Goal: Task Accomplishment & Management: Complete application form

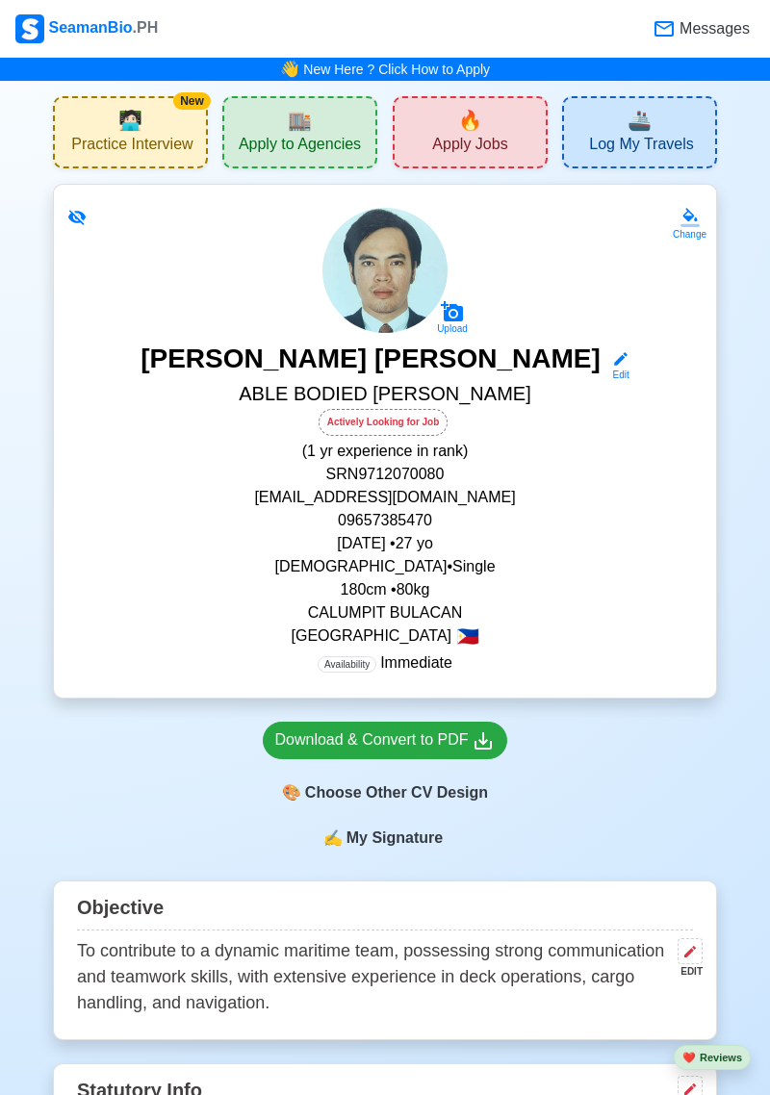
click at [682, 136] on span "Log My Travels" at bounding box center [641, 147] width 104 height 24
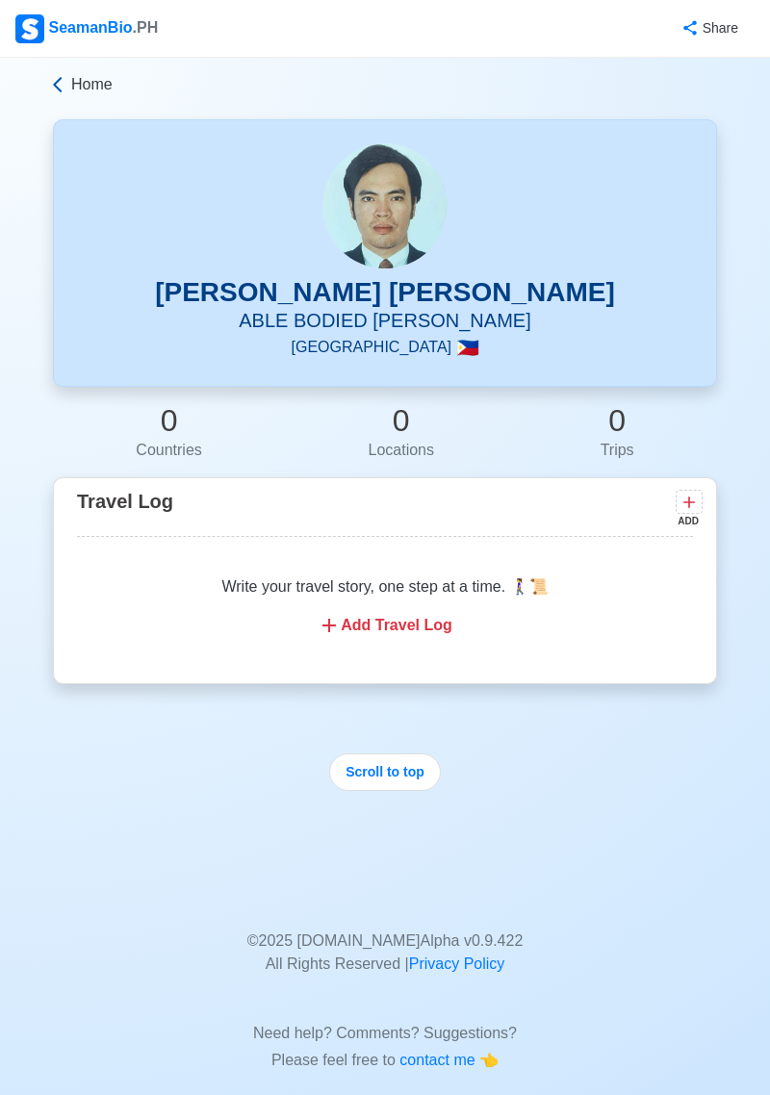
click at [70, 86] on link "Home" at bounding box center [382, 84] width 669 height 23
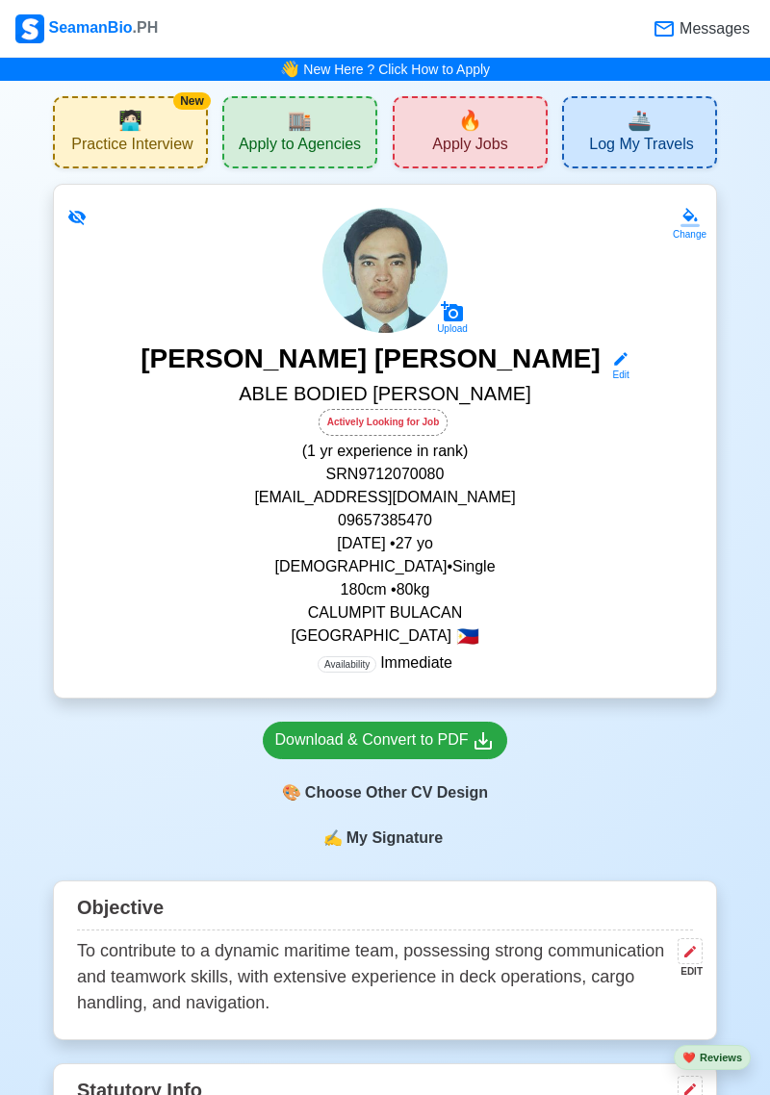
click at [513, 159] on div "🔥 Apply Jobs" at bounding box center [470, 132] width 155 height 72
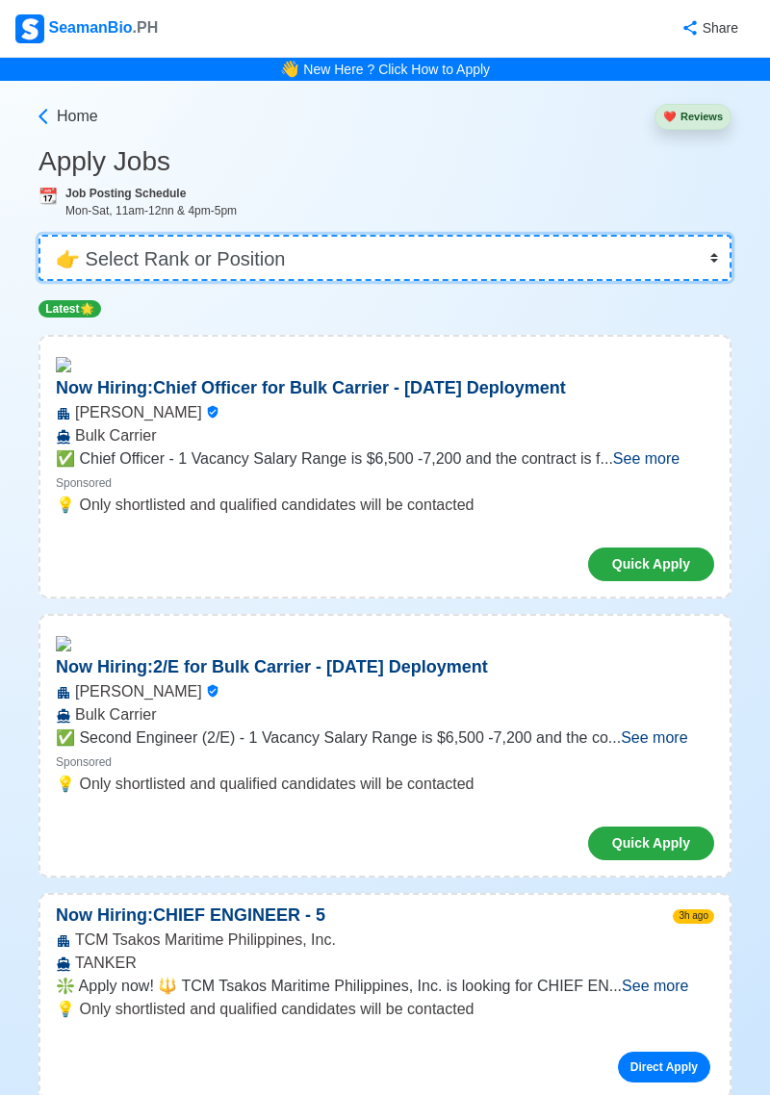
click at [635, 277] on select "👉 Select Rank or Position Master Chief Officer 2nd Officer 3rd Officer Junior O…" at bounding box center [384, 258] width 693 height 46
select select "[PERSON_NAME]"
click at [38, 235] on select "👉 Select Rank or Position Master Chief Officer 2nd Officer 3rd Officer Junior O…" at bounding box center [384, 258] width 693 height 46
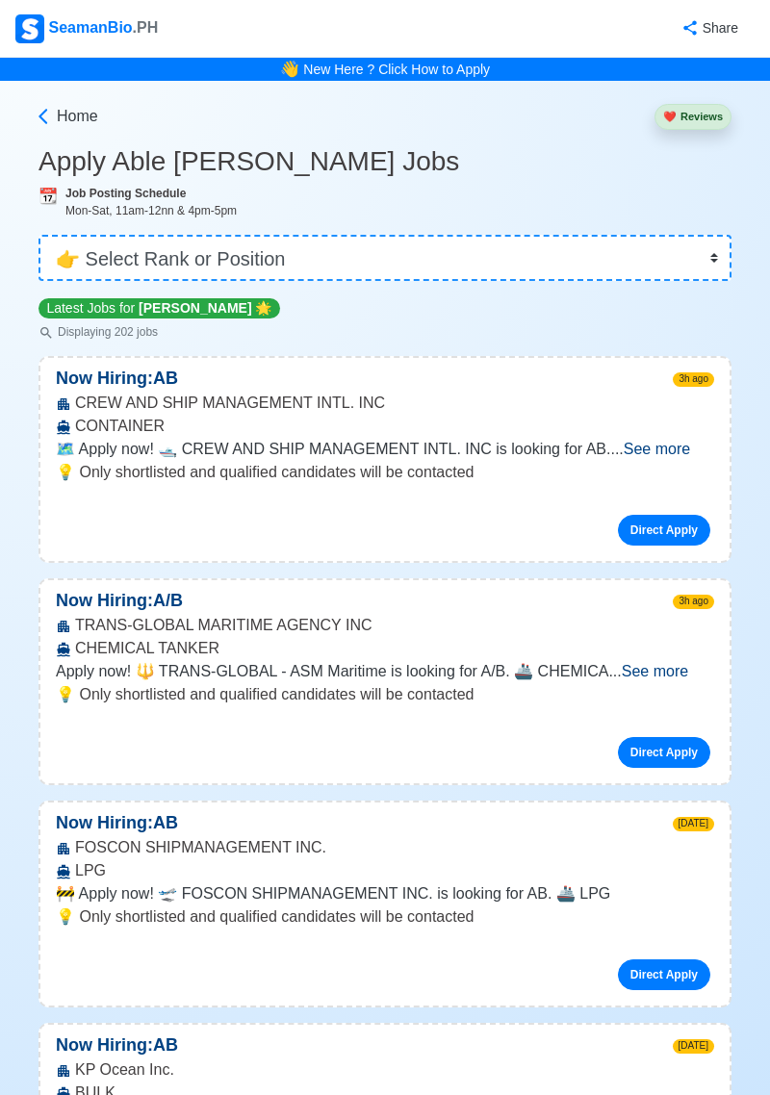
click at [671, 456] on span "See more" at bounding box center [657, 449] width 66 height 16
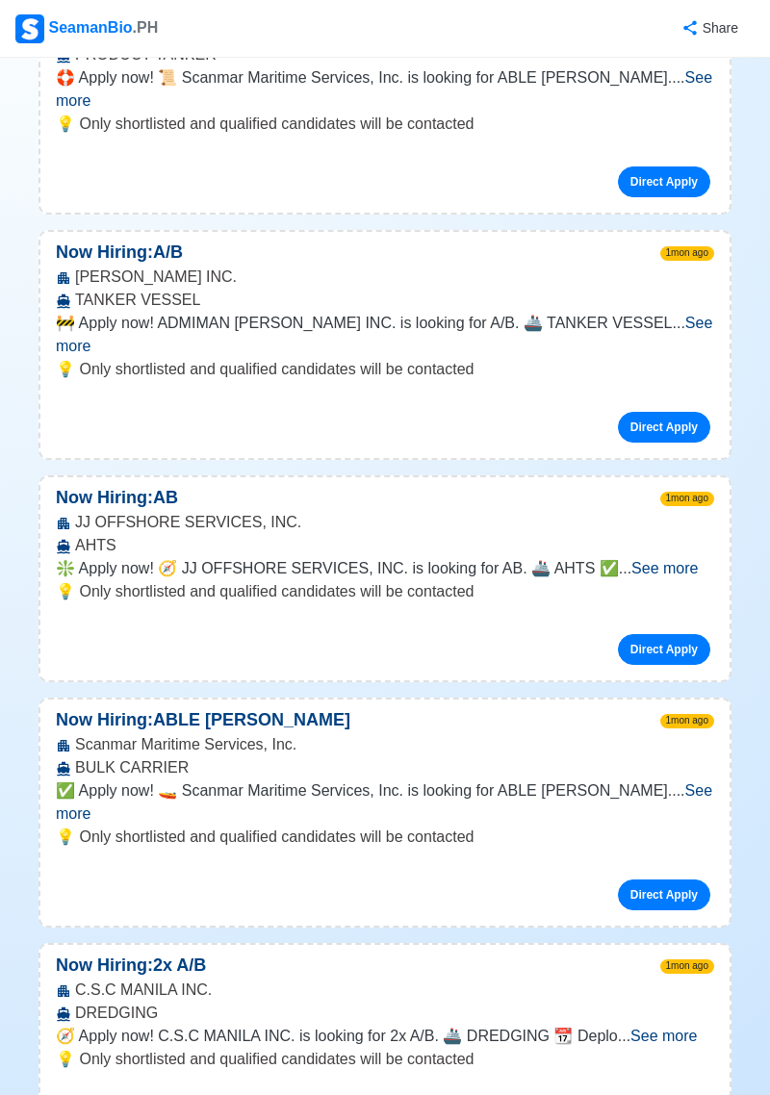
scroll to position [28062, 0]
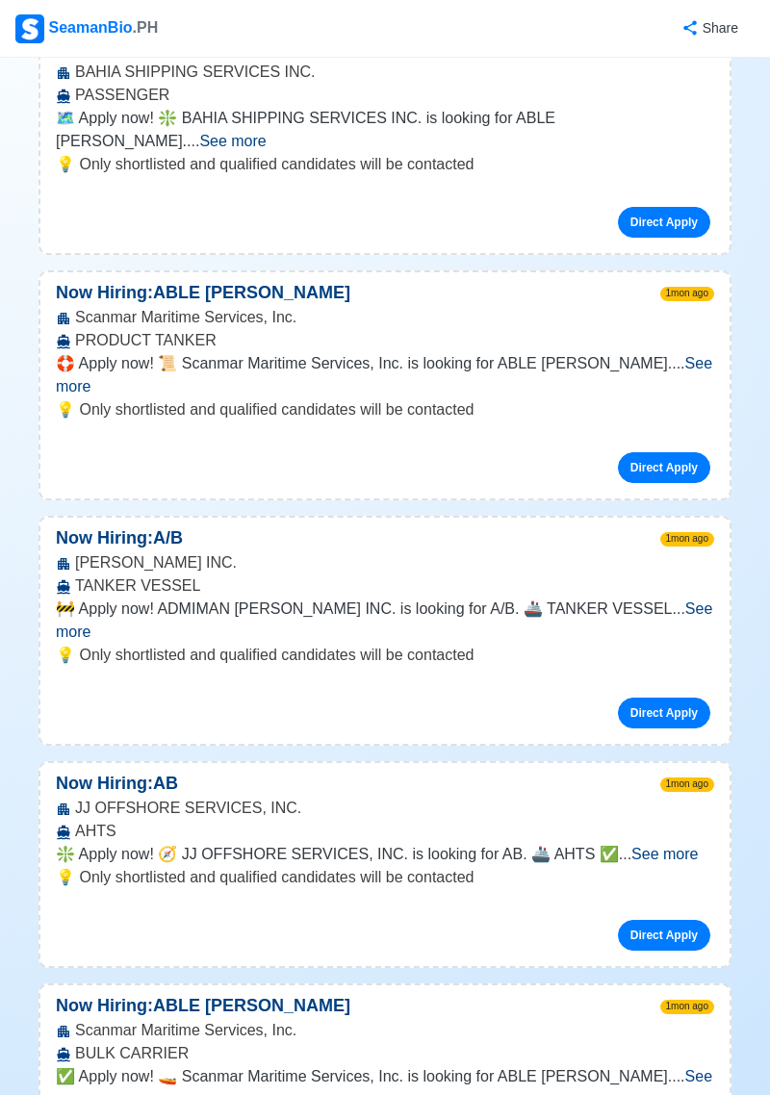
scroll to position [27785, 0]
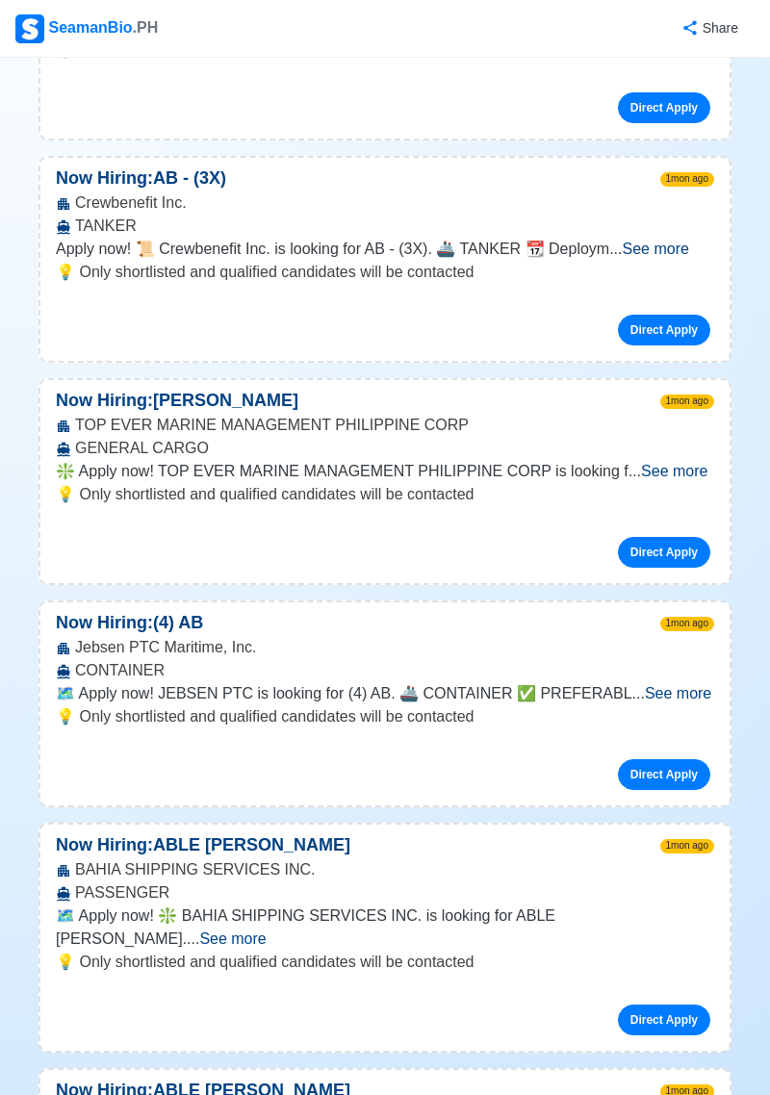
scroll to position [26982, 0]
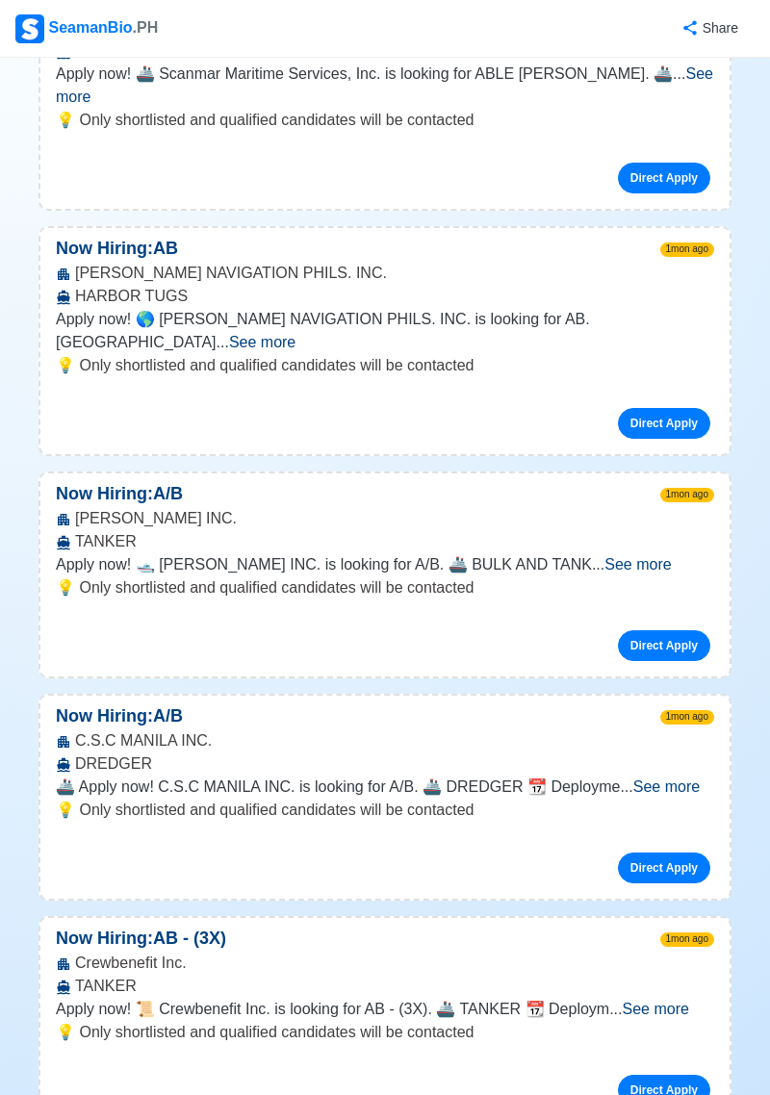
scroll to position [26223, 0]
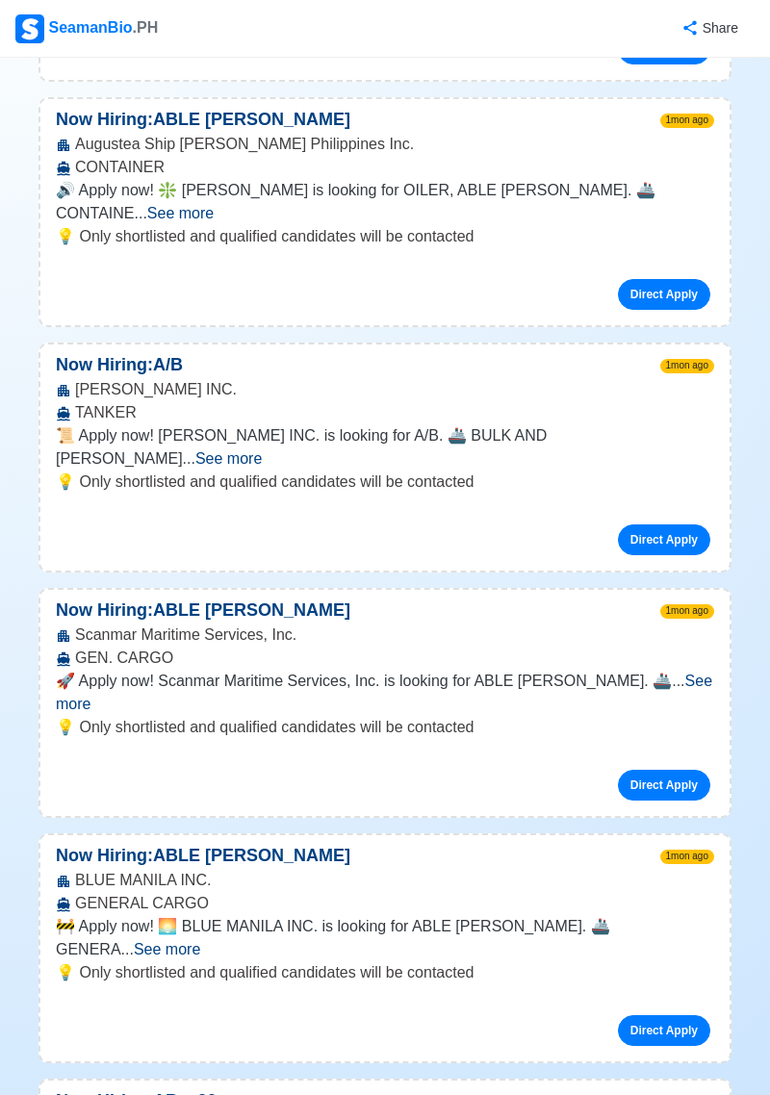
scroll to position [24441, 0]
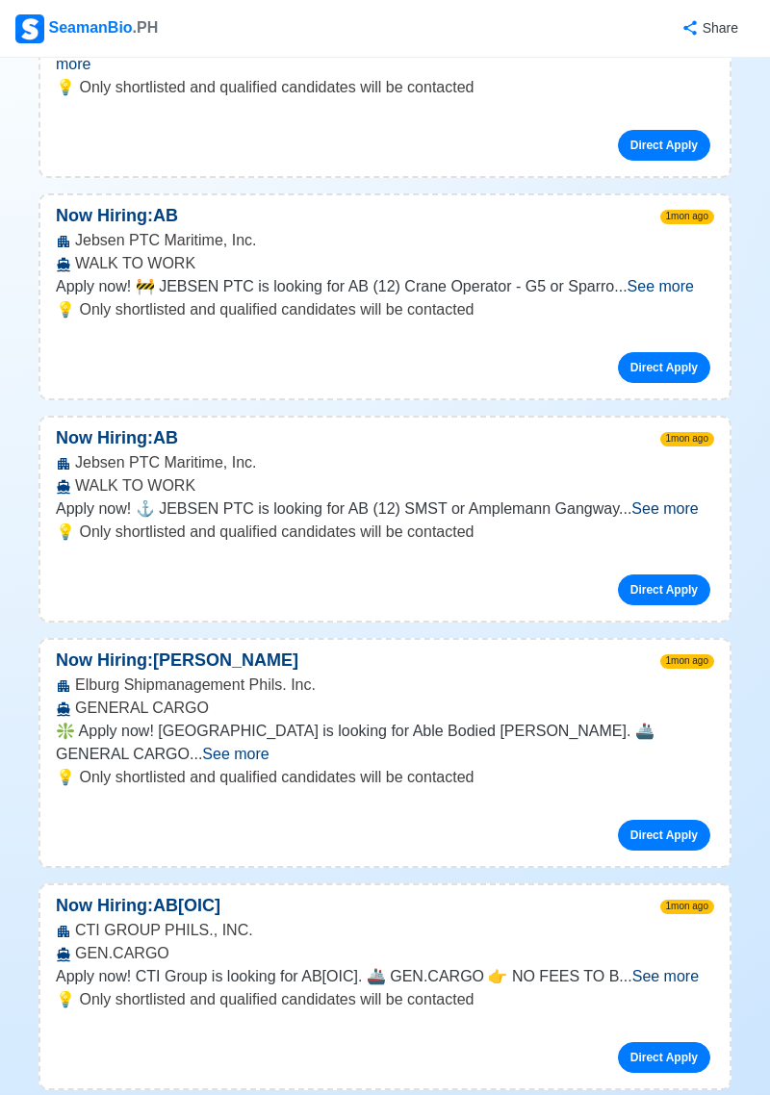
scroll to position [17221, 0]
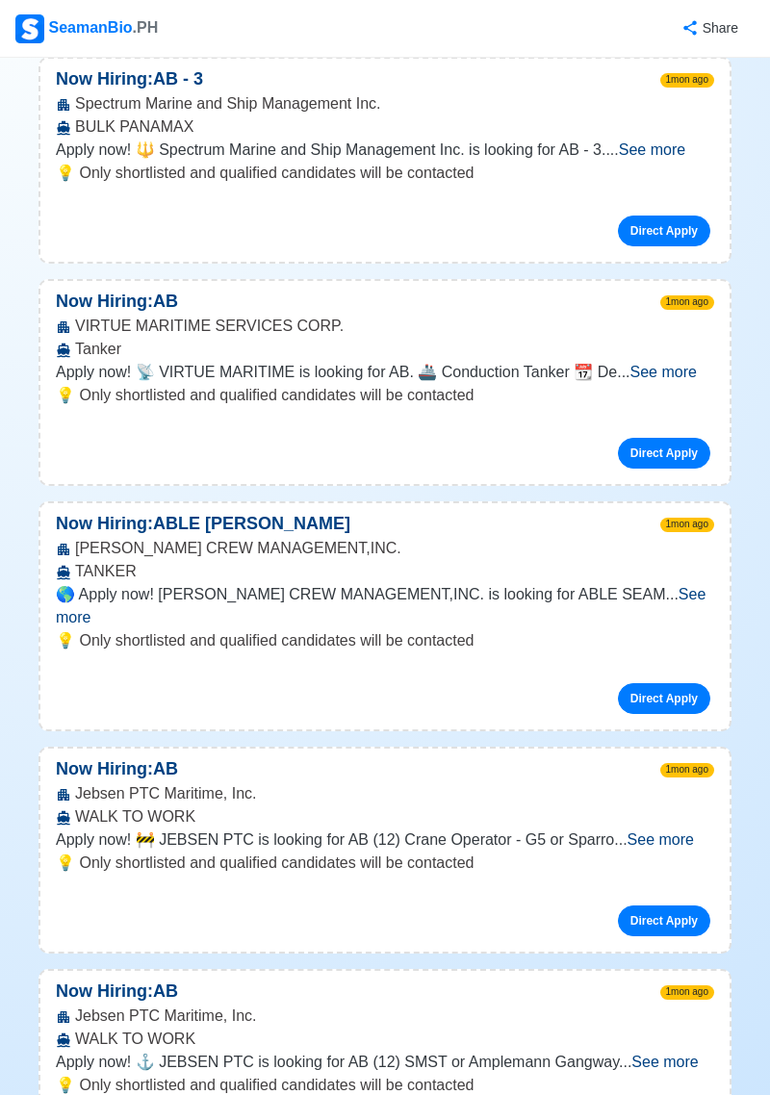
scroll to position [16668, 0]
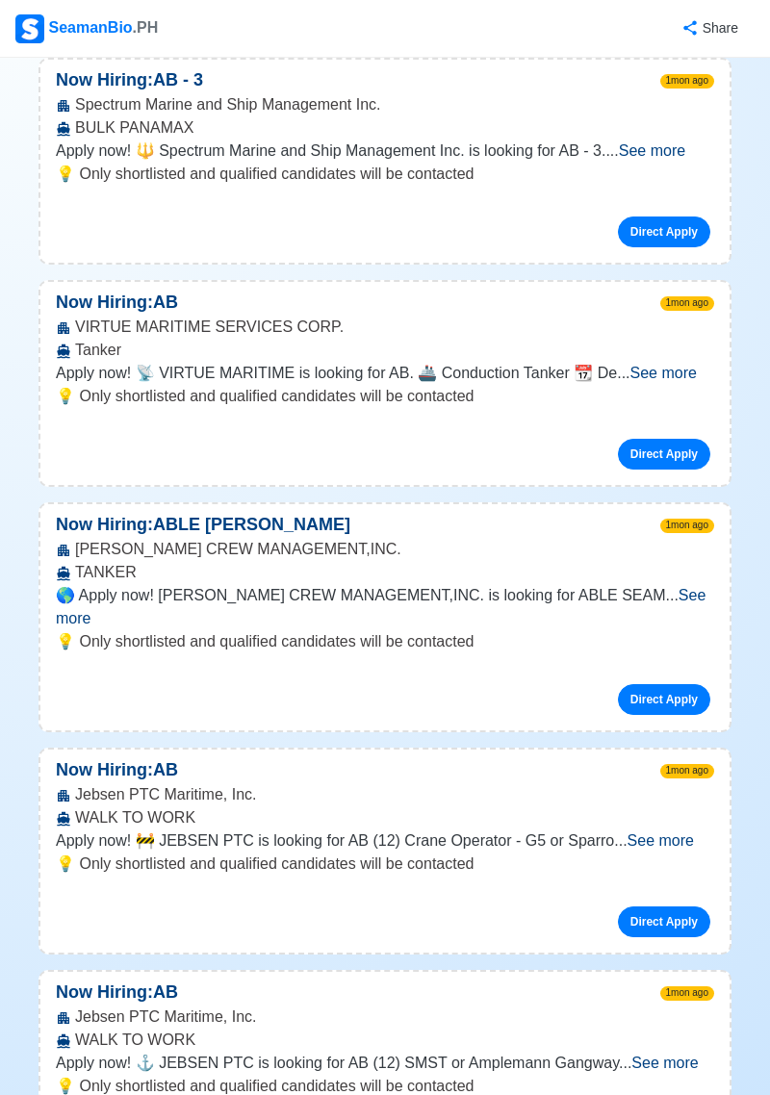
click at [655, 1055] on span "See more" at bounding box center [664, 1063] width 66 height 16
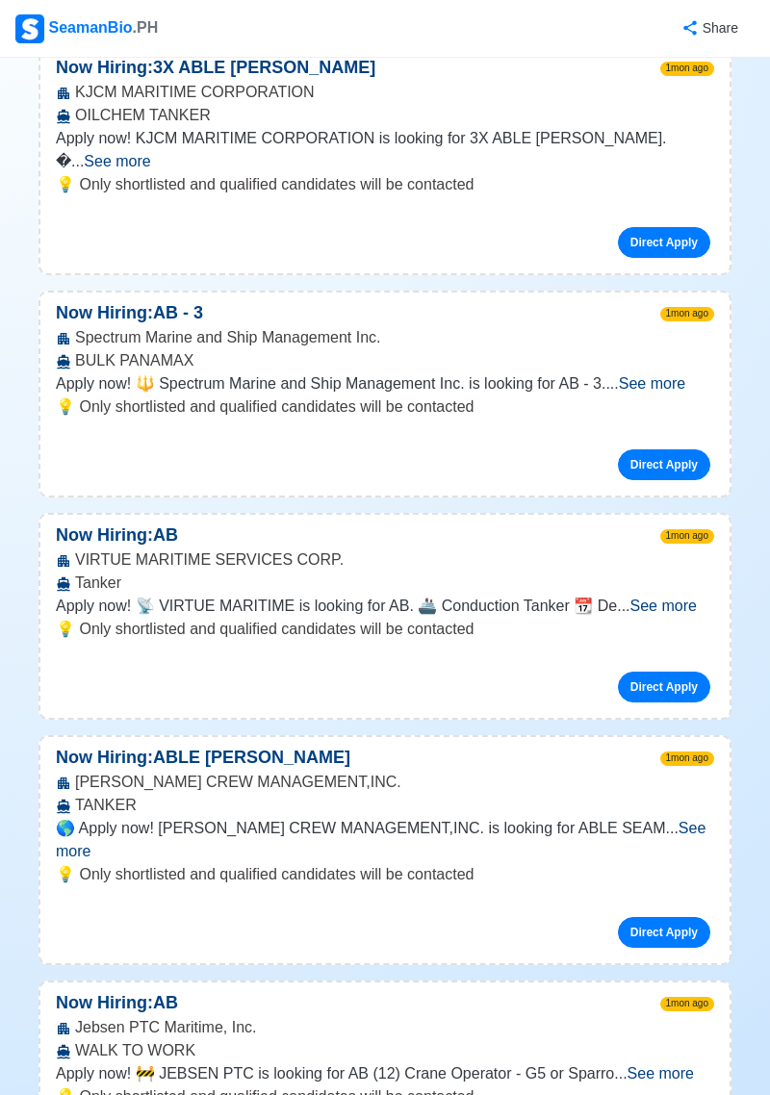
scroll to position [16434, 0]
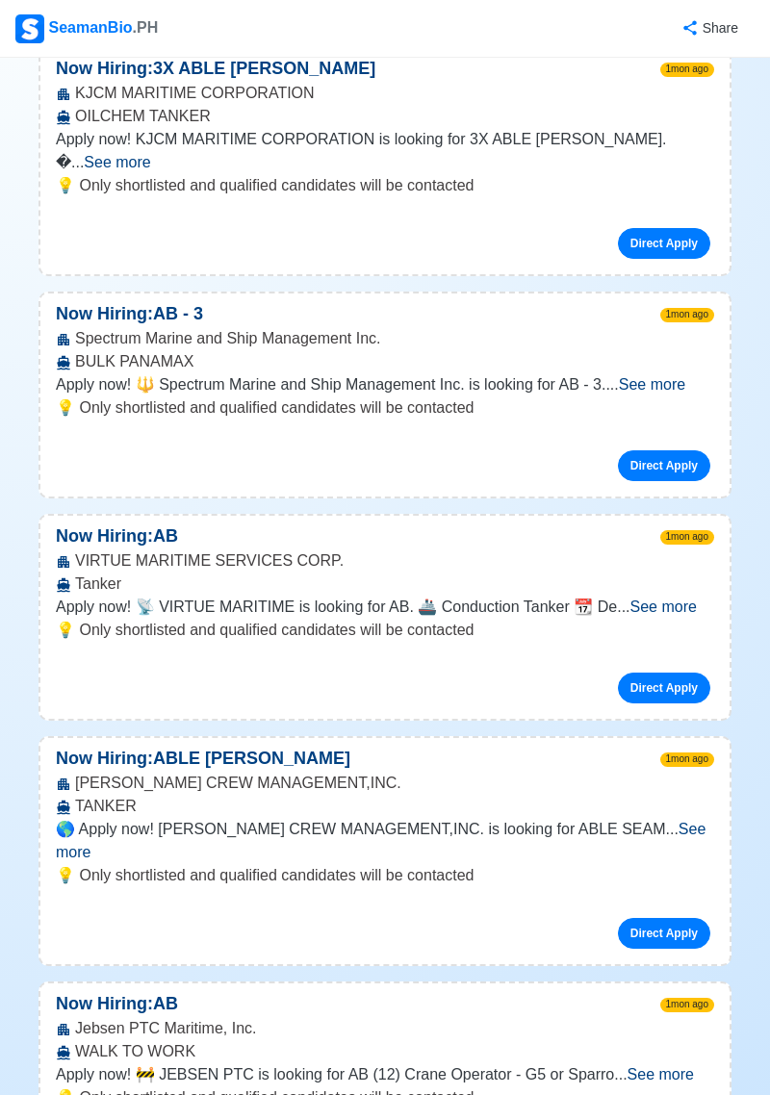
click at [676, 1066] on span "See more" at bounding box center [660, 1074] width 66 height 16
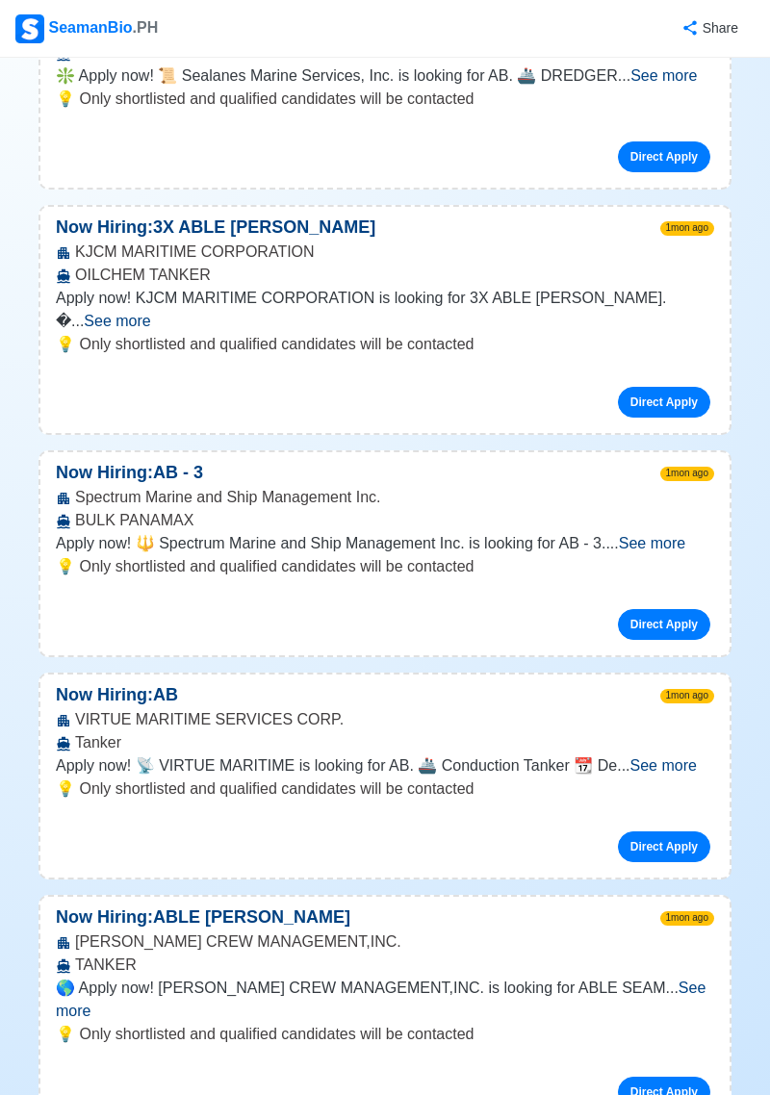
scroll to position [16251, 0]
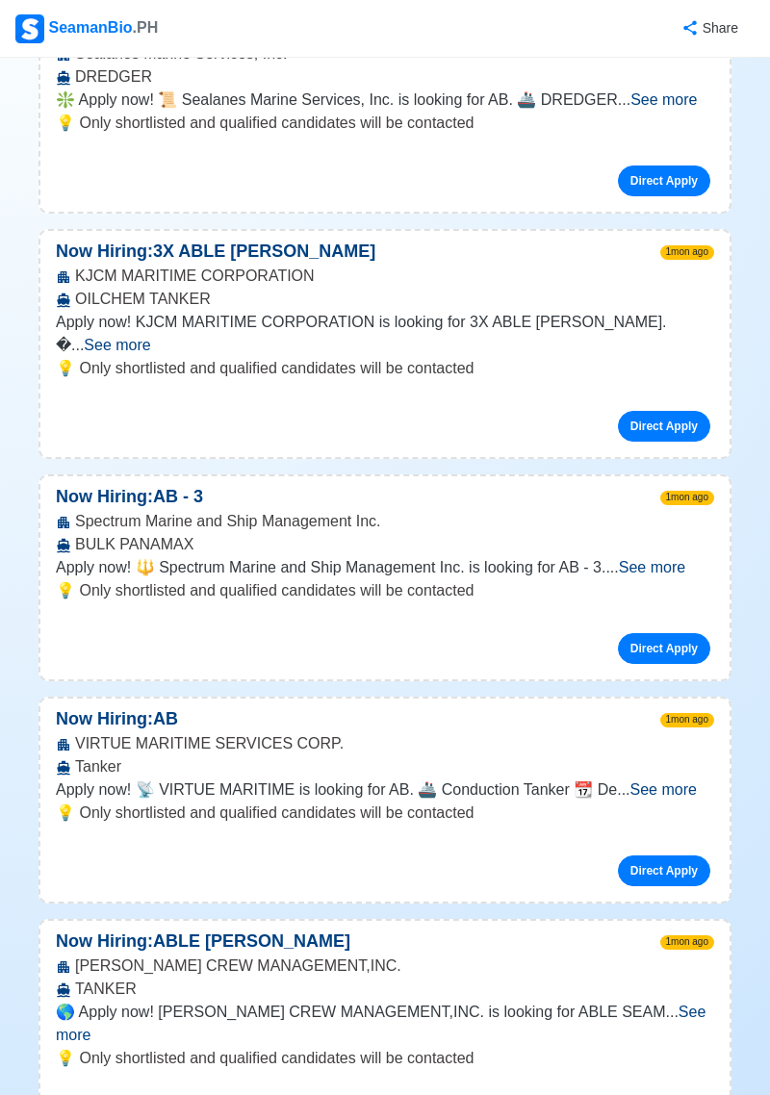
click at [690, 1004] on span "See more" at bounding box center [381, 1023] width 650 height 39
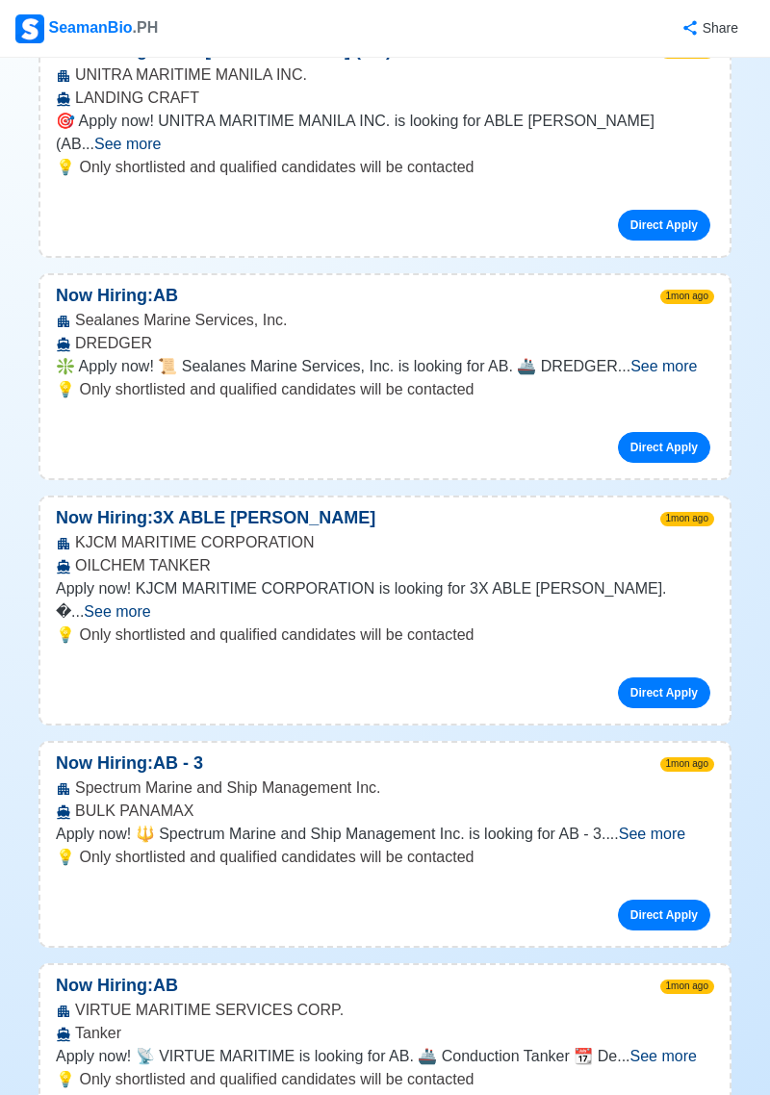
scroll to position [15979, 0]
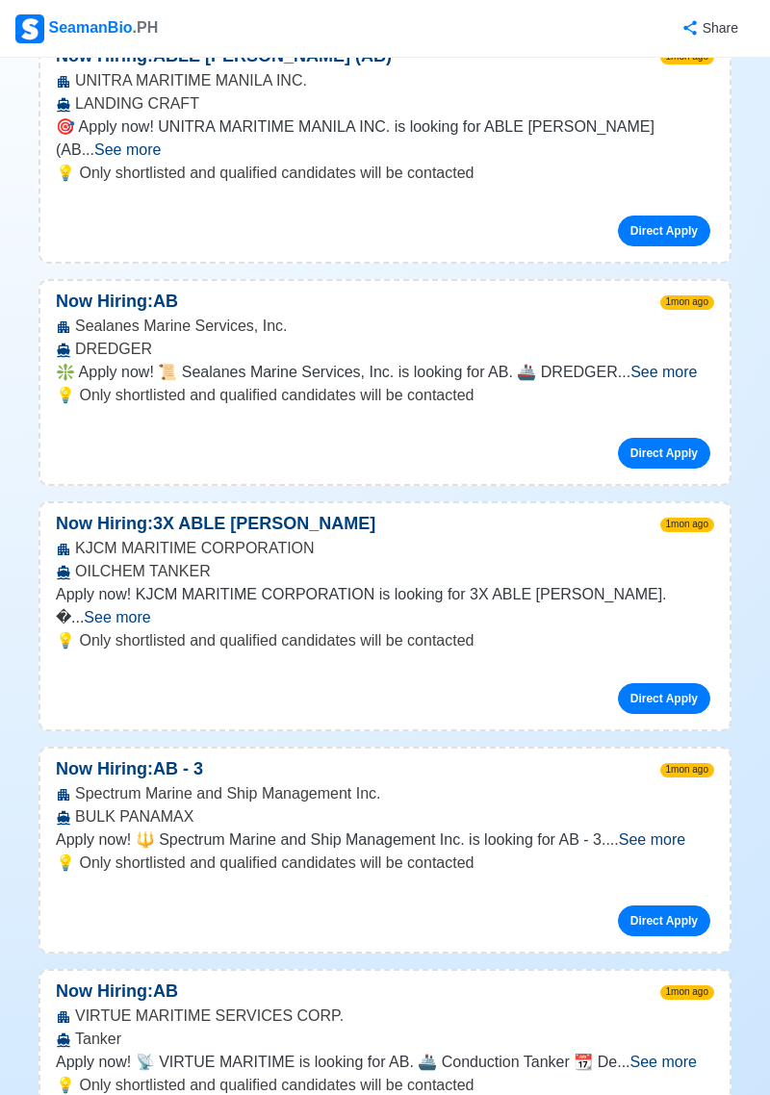
click at [677, 1054] on span "See more" at bounding box center [663, 1062] width 66 height 16
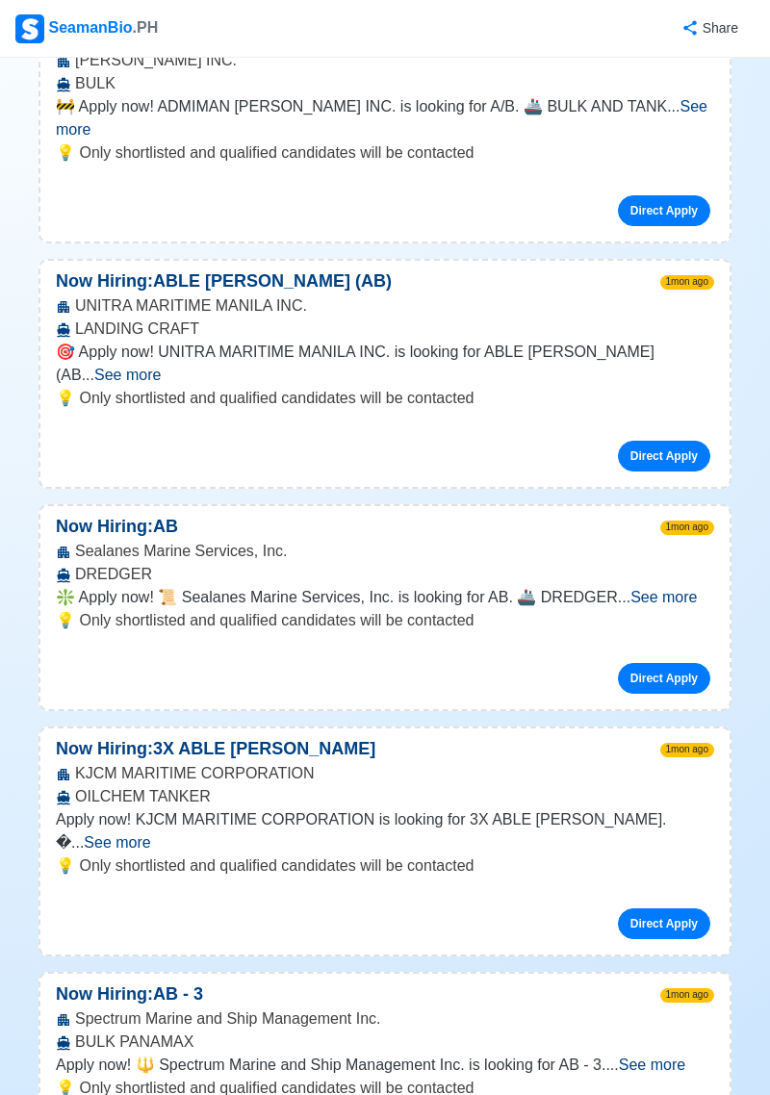
scroll to position [15753, 0]
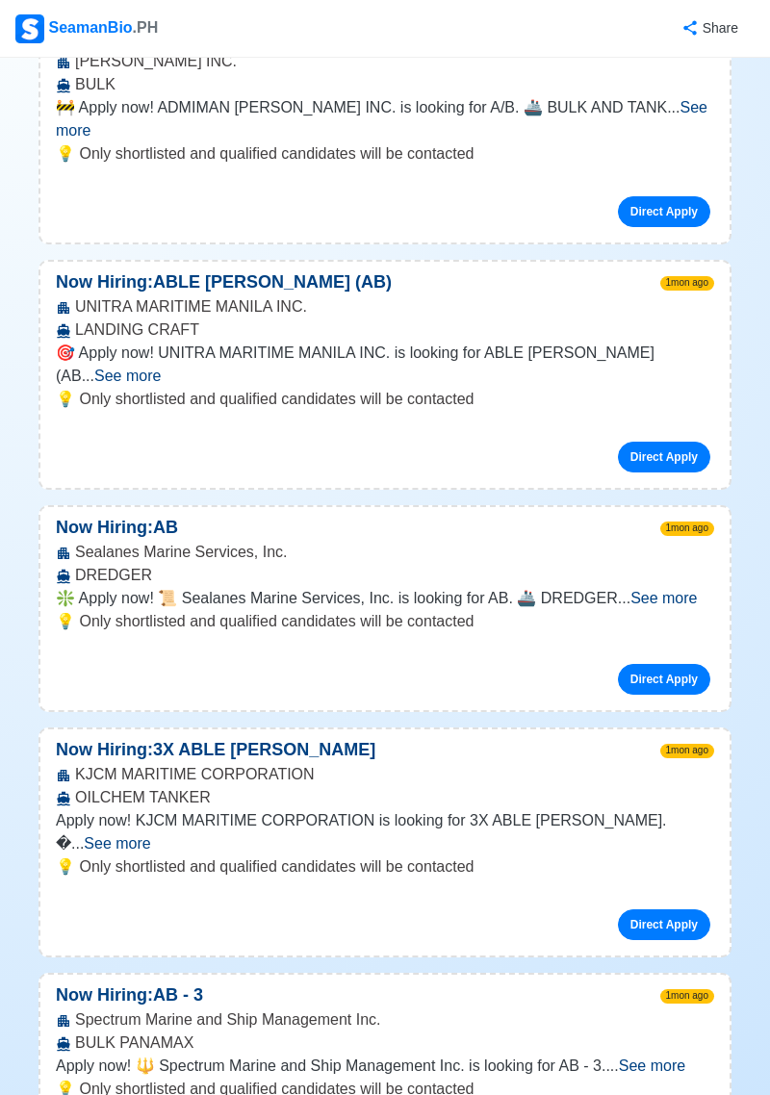
click at [684, 1009] on div "Spectrum Marine and Ship Management Inc. BULK PANAMAX" at bounding box center [384, 1032] width 689 height 46
click at [668, 1058] on span "See more" at bounding box center [652, 1066] width 66 height 16
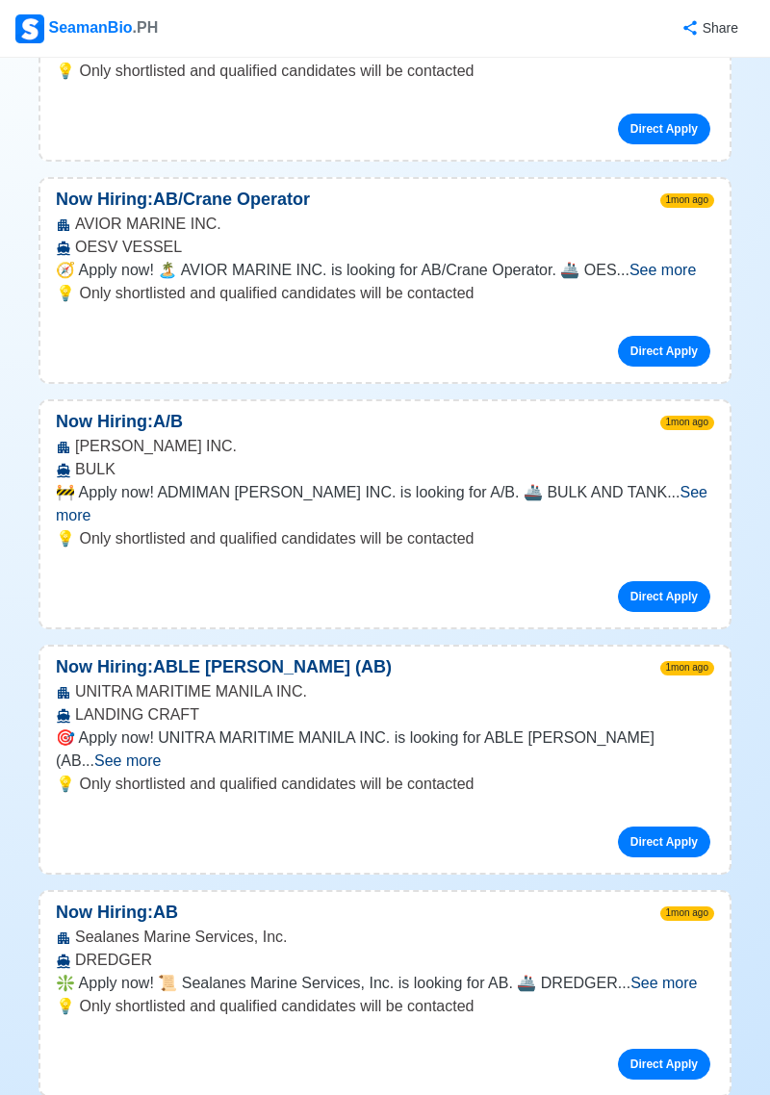
scroll to position [15363, 0]
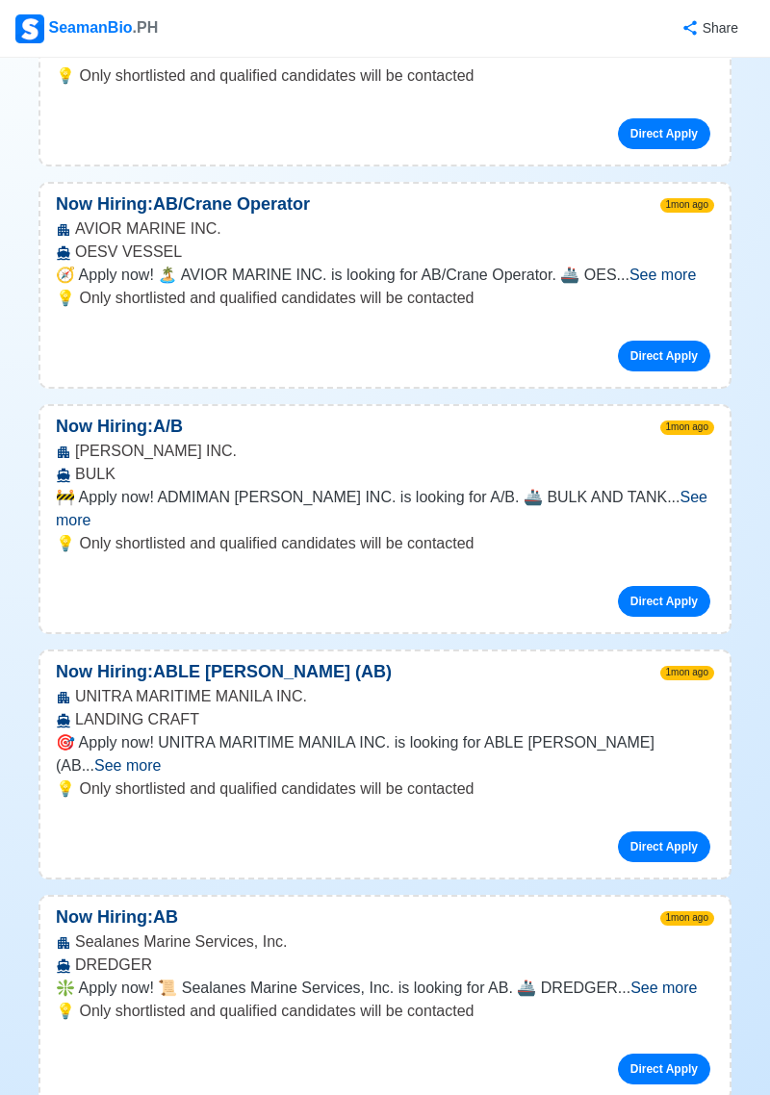
click at [677, 980] on span "See more" at bounding box center [663, 988] width 66 height 16
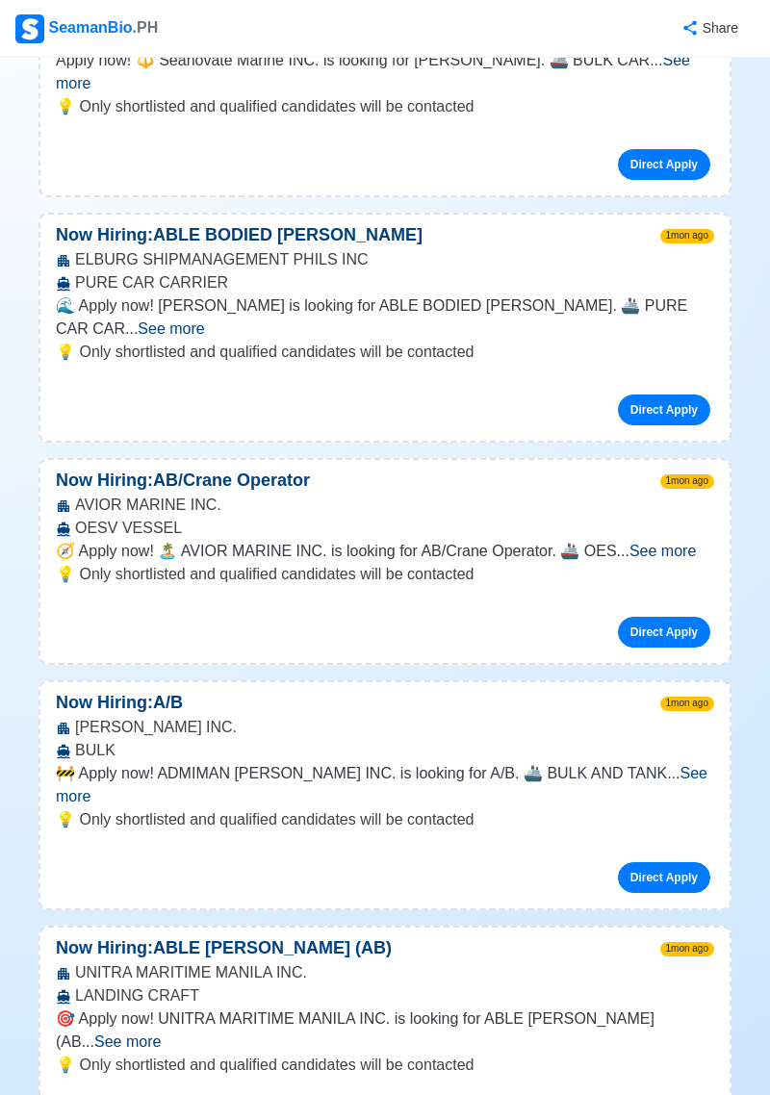
scroll to position [15059, 0]
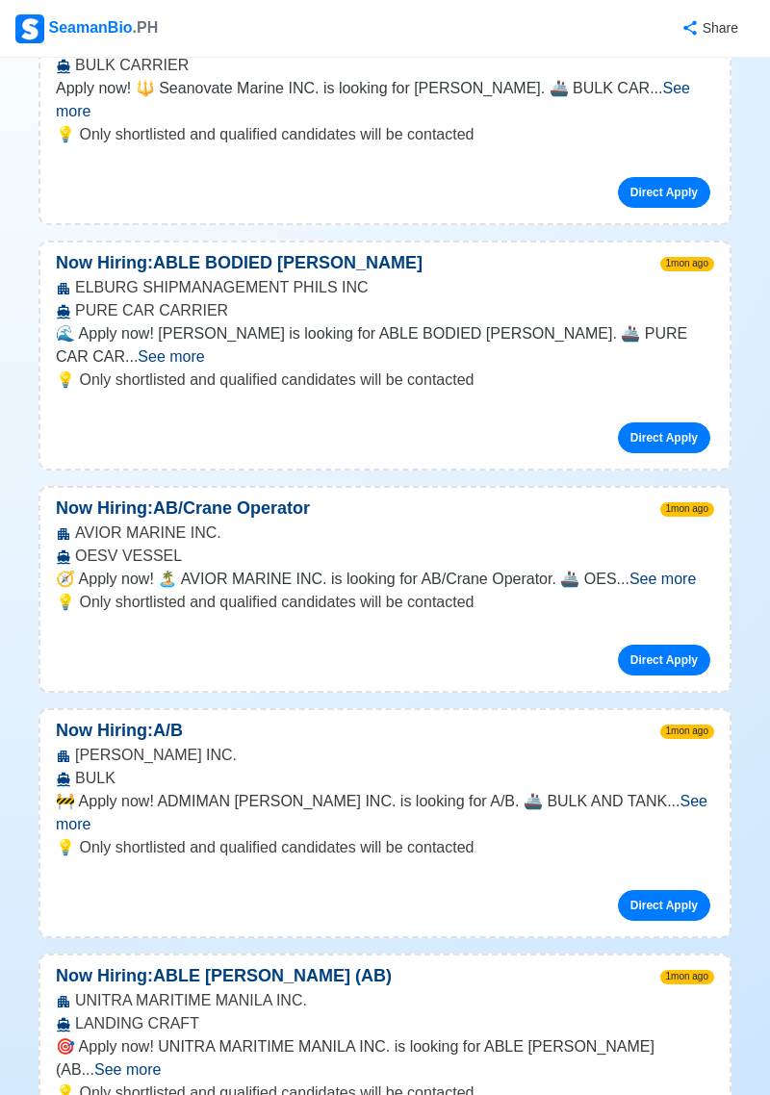
click at [161, 1061] on span "See more" at bounding box center [127, 1069] width 66 height 16
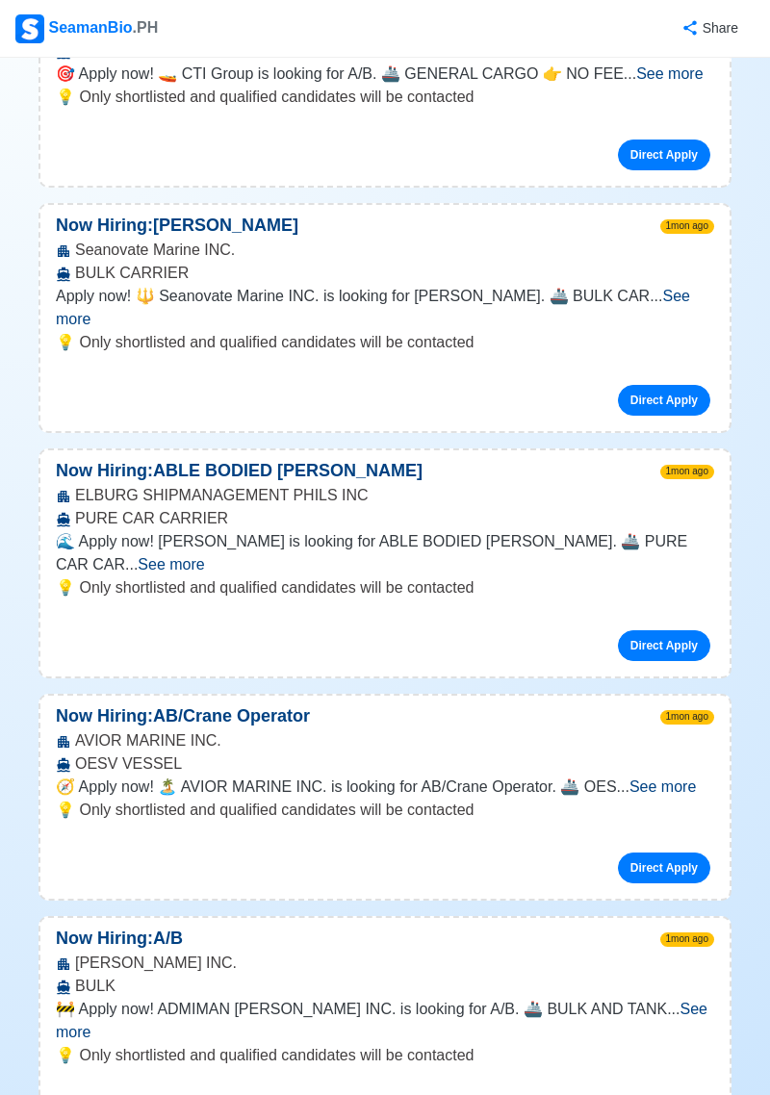
scroll to position [14850, 0]
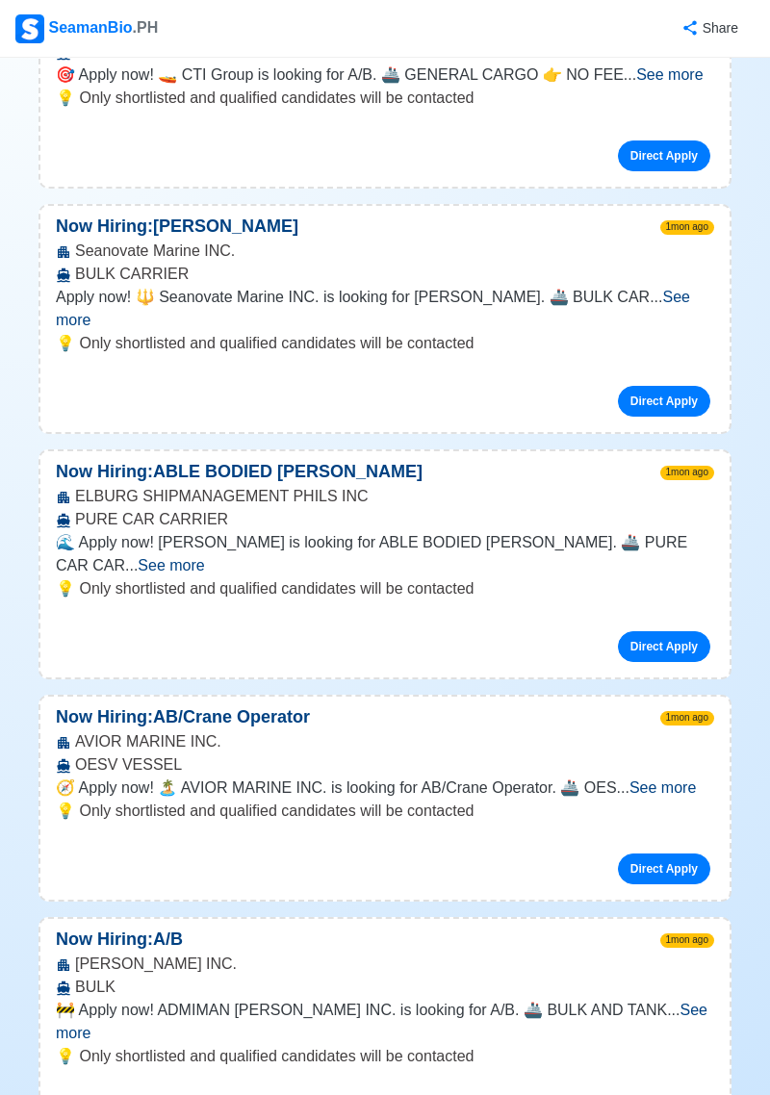
click at [688, 953] on div "[PERSON_NAME] INC. BULK" at bounding box center [384, 976] width 689 height 46
click at [658, 1002] on span "See more" at bounding box center [382, 1021] width 652 height 39
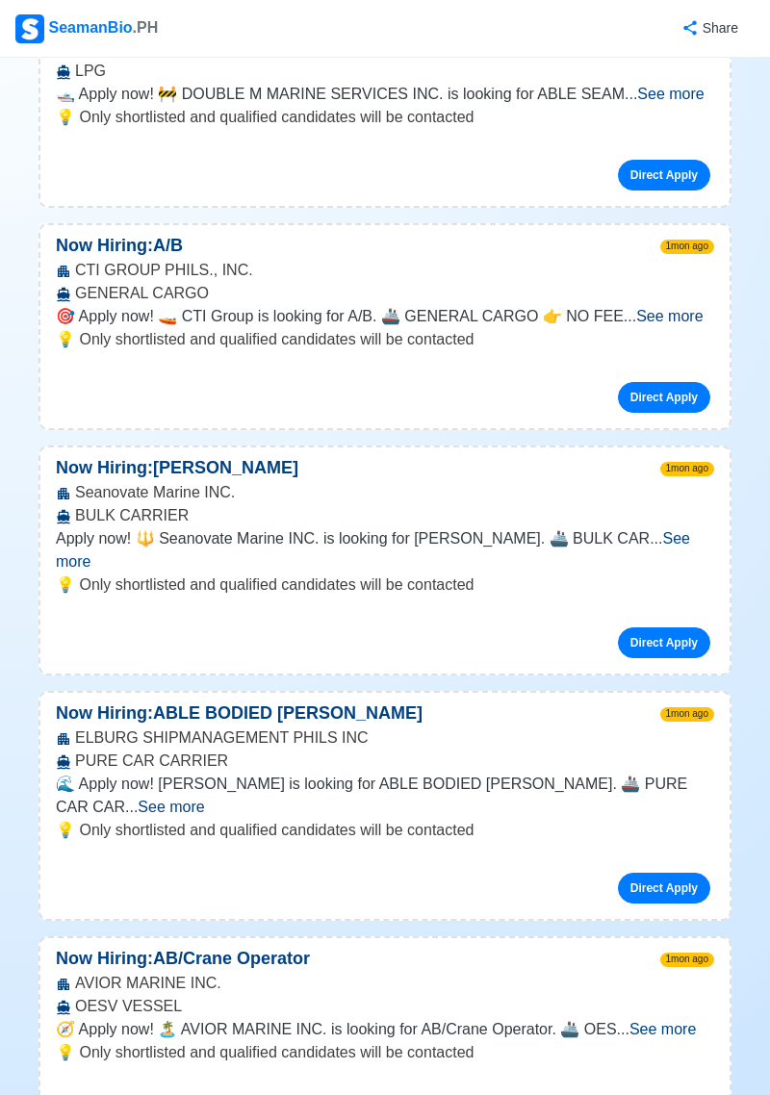
scroll to position [14607, 0]
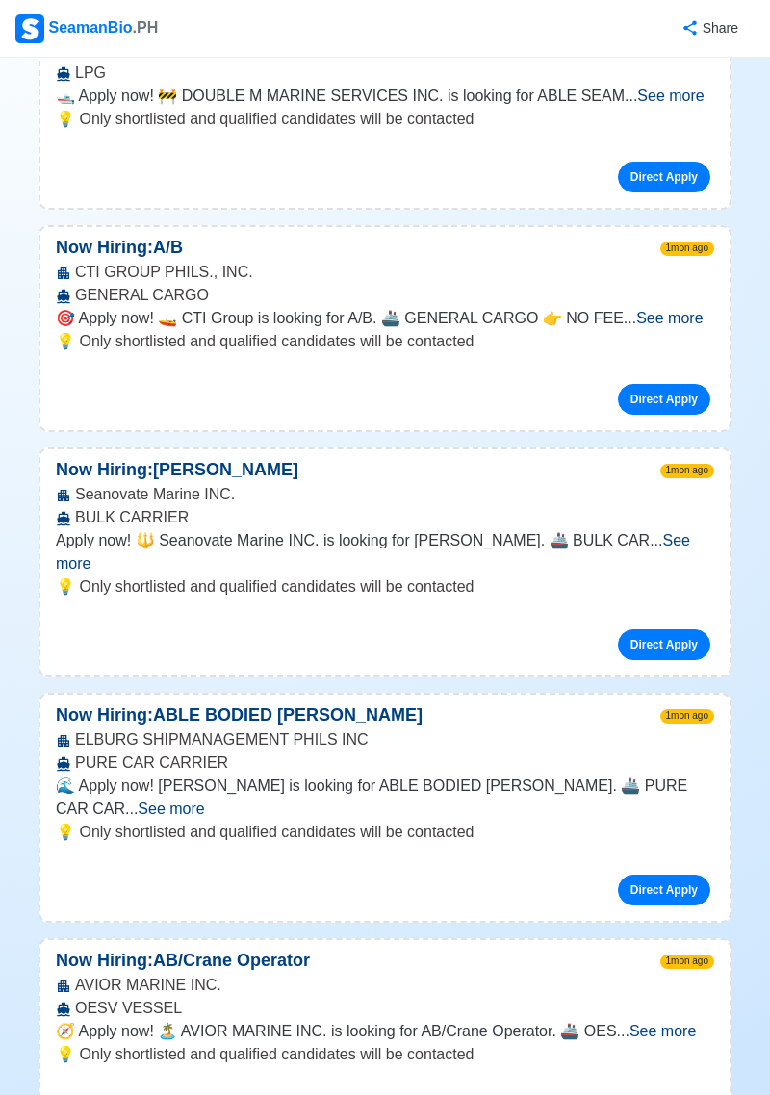
click at [691, 974] on div "AVIOR MARINE INC. OESV VESSEL" at bounding box center [384, 997] width 689 height 46
click at [663, 1023] on span "See more" at bounding box center [662, 1031] width 66 height 16
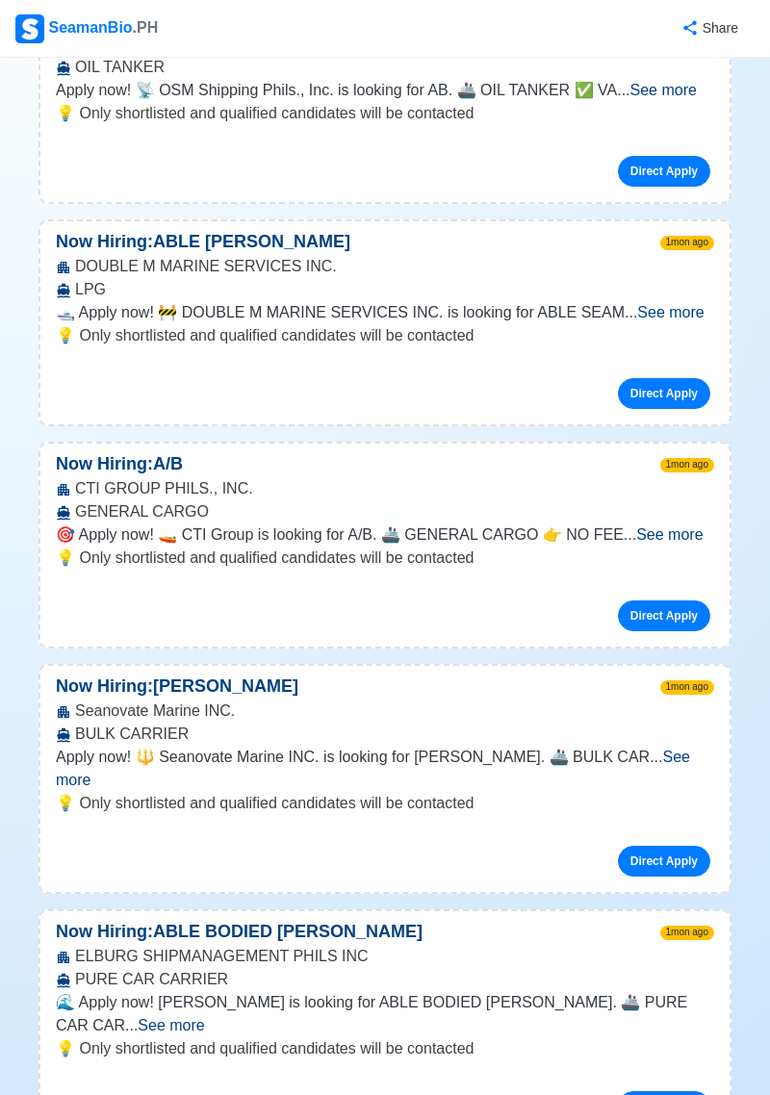
scroll to position [14389, 0]
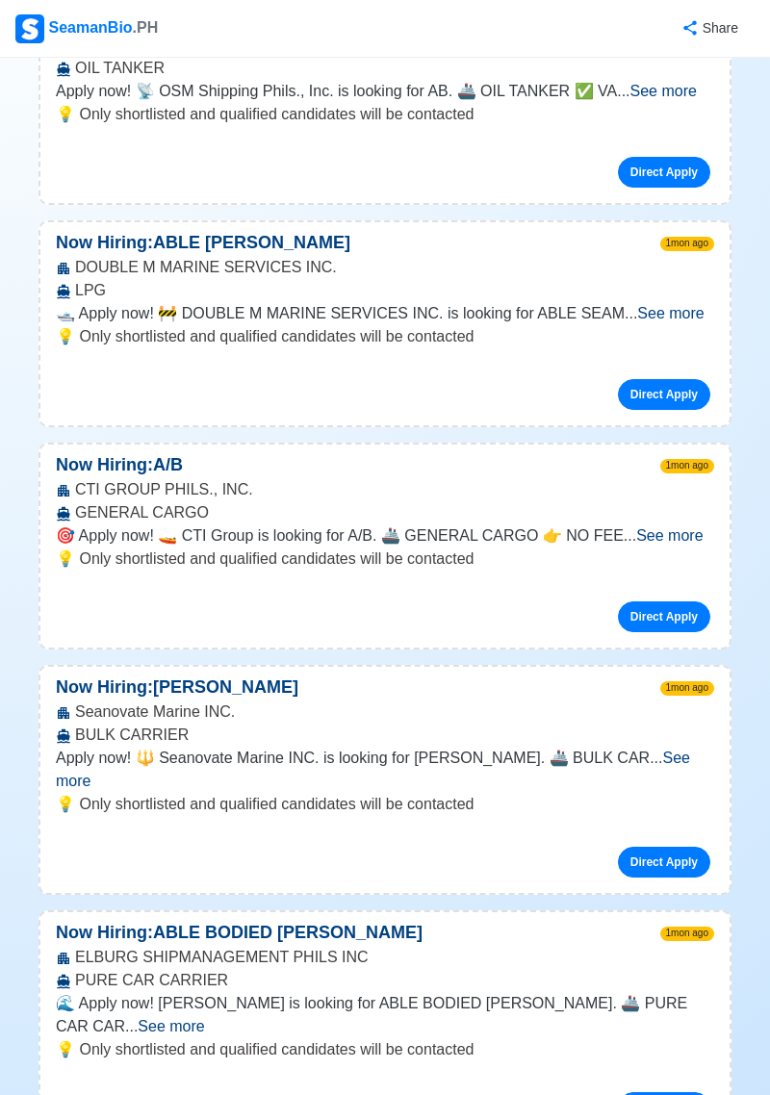
click at [204, 1018] on span "See more" at bounding box center [171, 1026] width 66 height 16
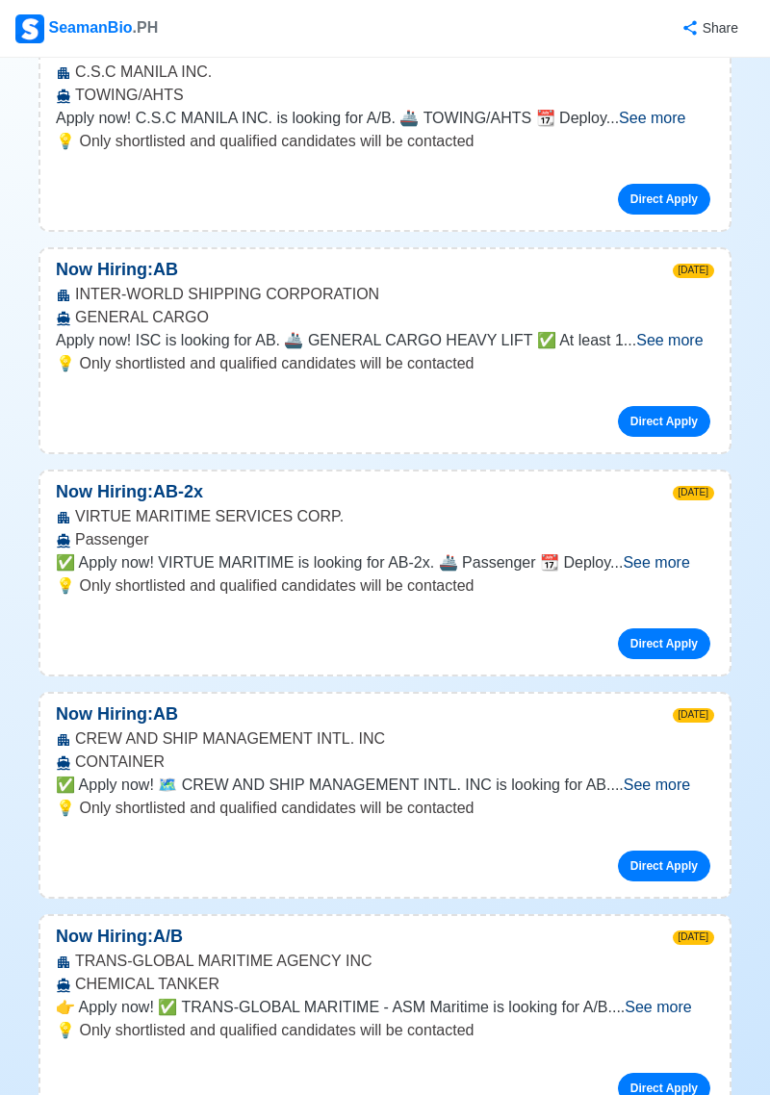
scroll to position [4605, 0]
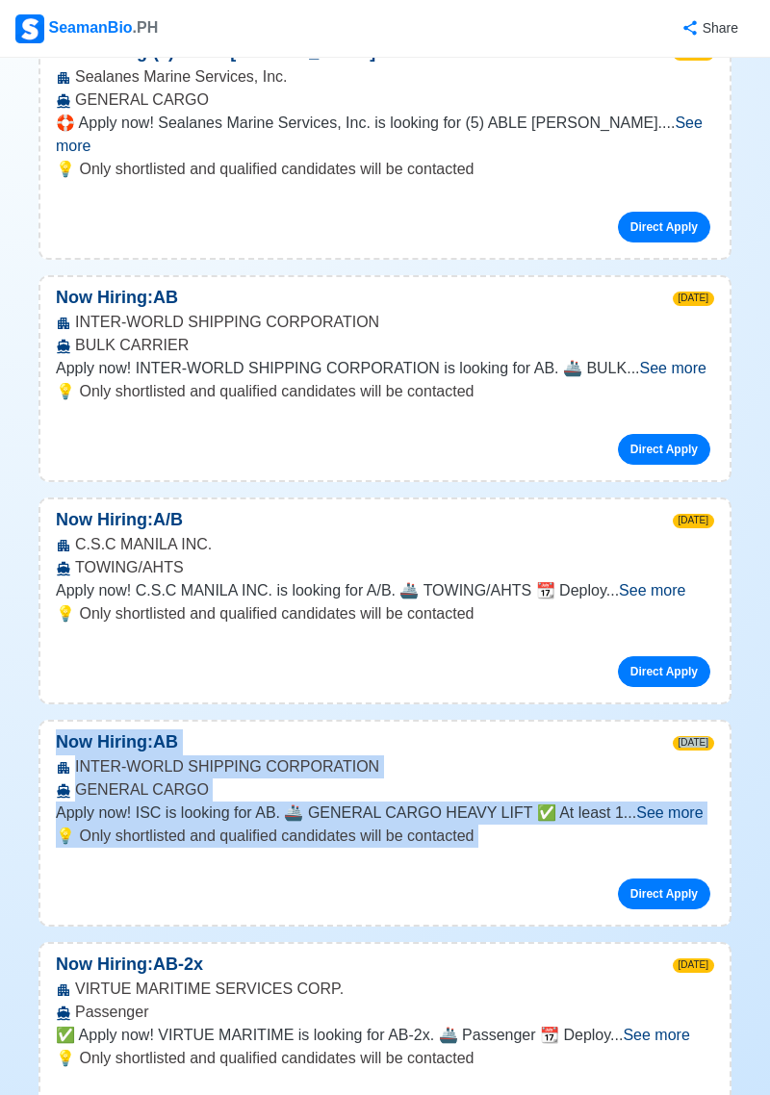
click at [380, 533] on div "C.S.C MANILA INC. TOWING/AHTS" at bounding box center [384, 556] width 689 height 46
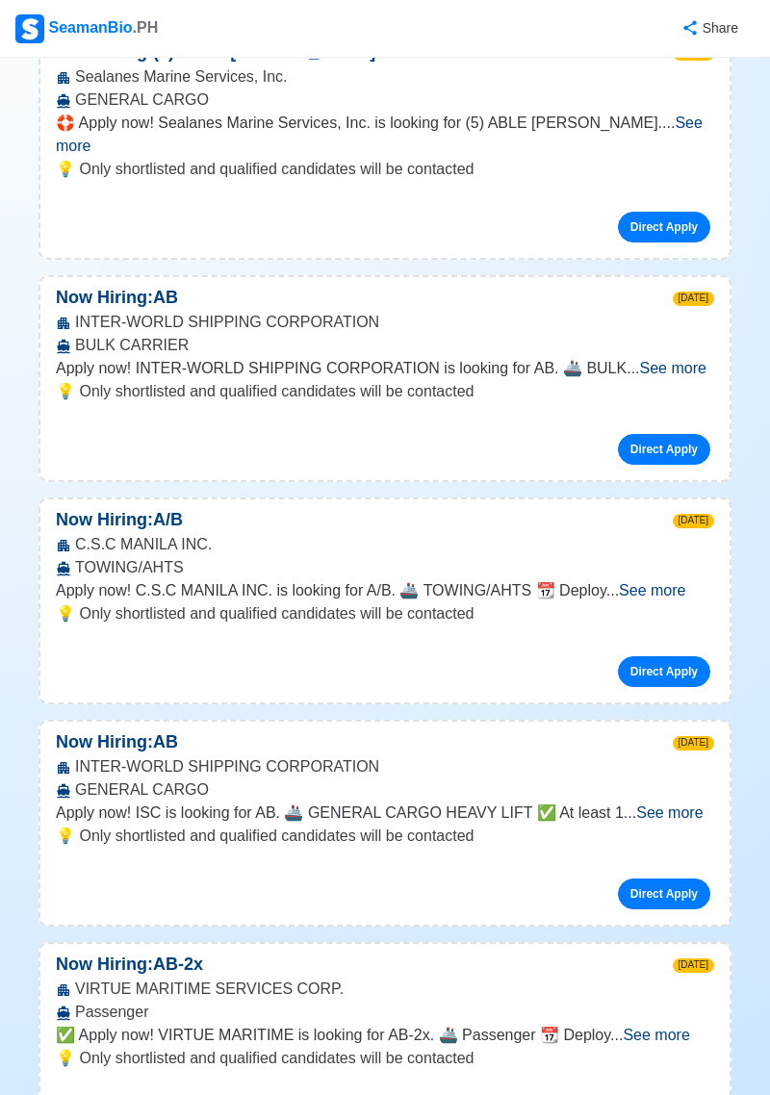
click at [133, 31] on span ".PH" at bounding box center [146, 27] width 26 height 16
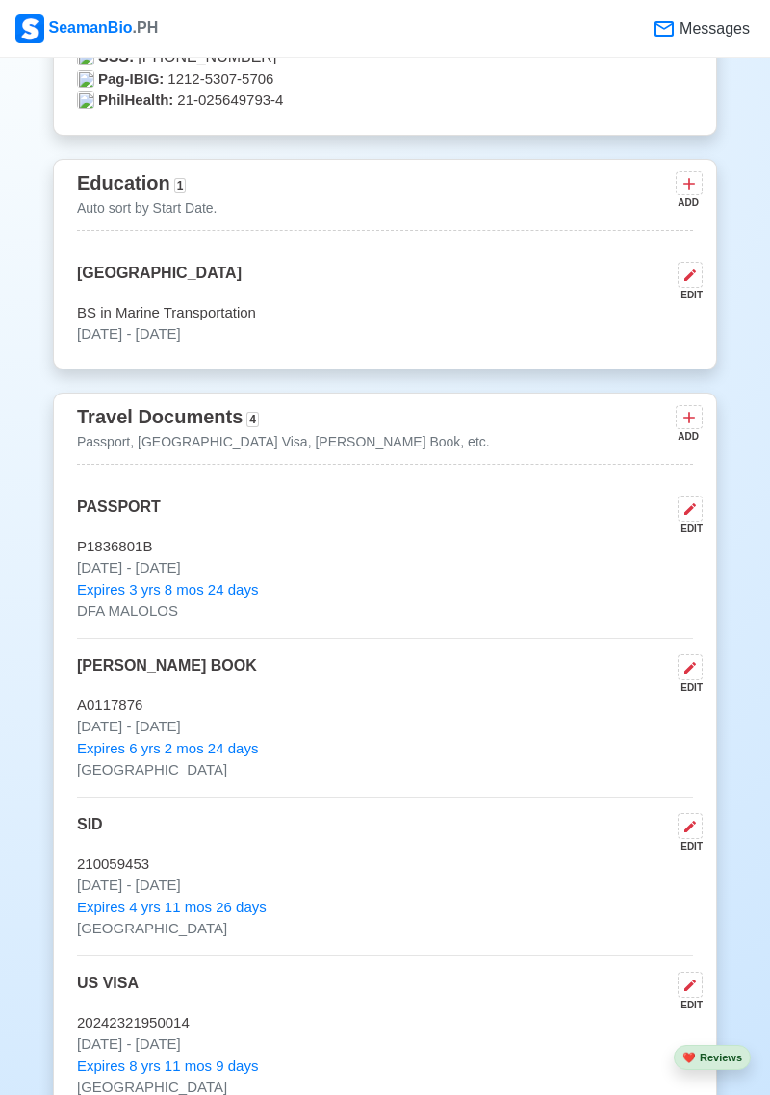
scroll to position [1109, 0]
